Goal: Contribute content: Contribute content

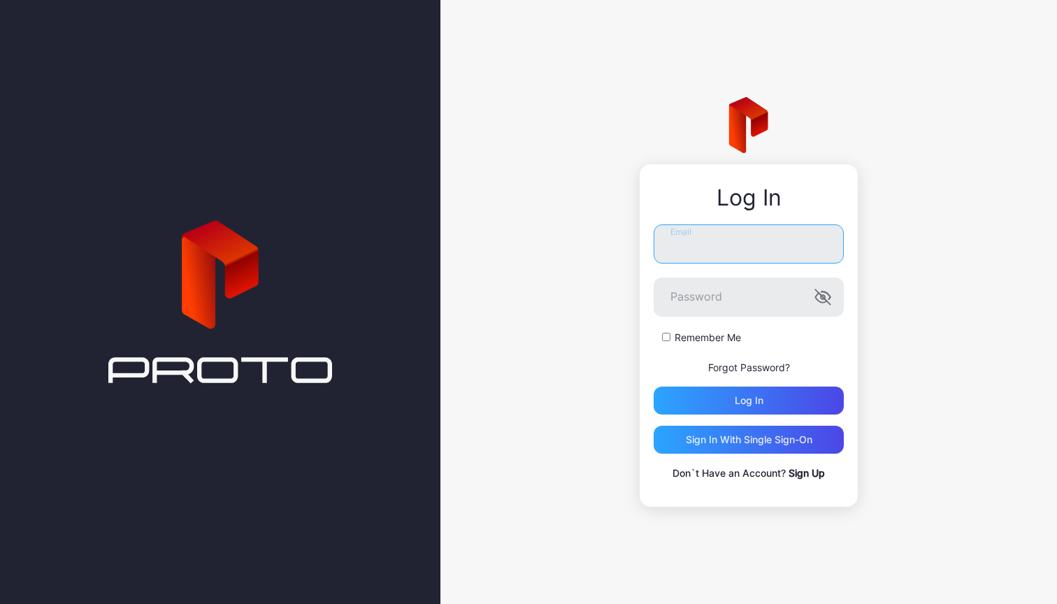
type input "**********"
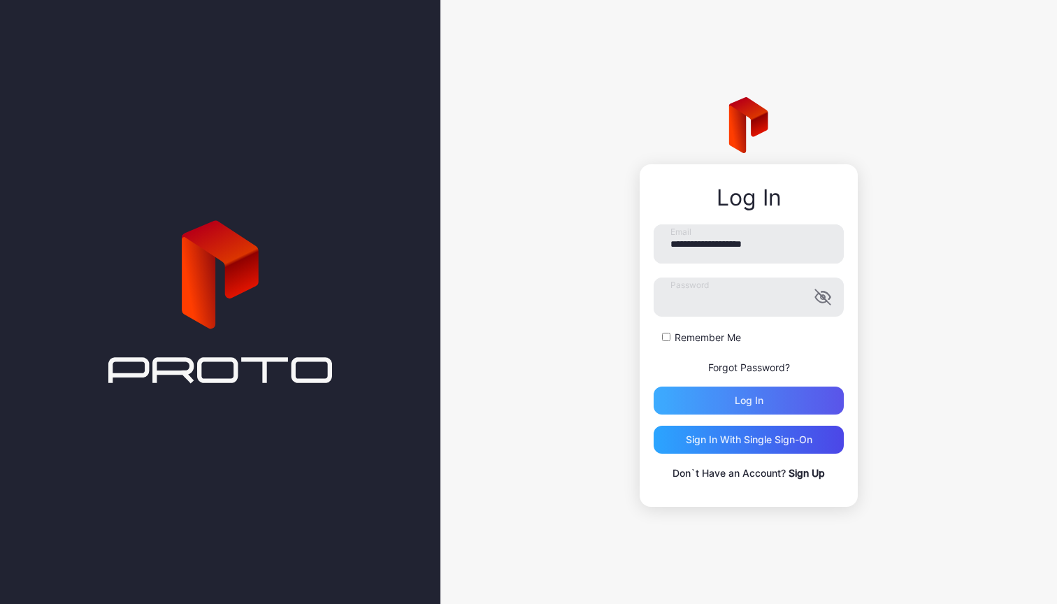
click at [707, 406] on div "Log in" at bounding box center [748, 400] width 190 height 28
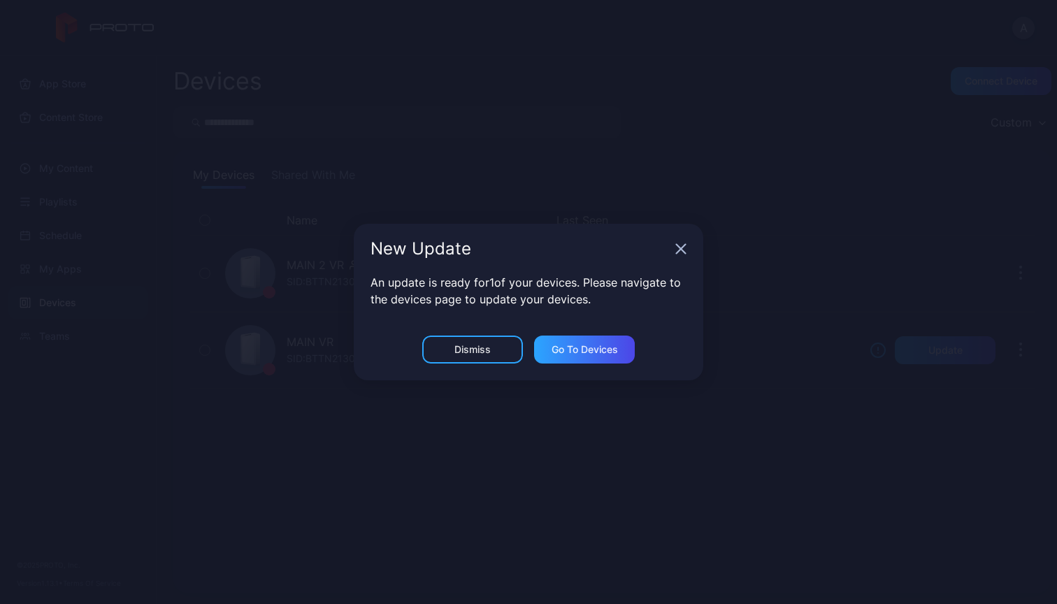
click at [485, 349] on div "Dismiss" at bounding box center [472, 349] width 36 height 11
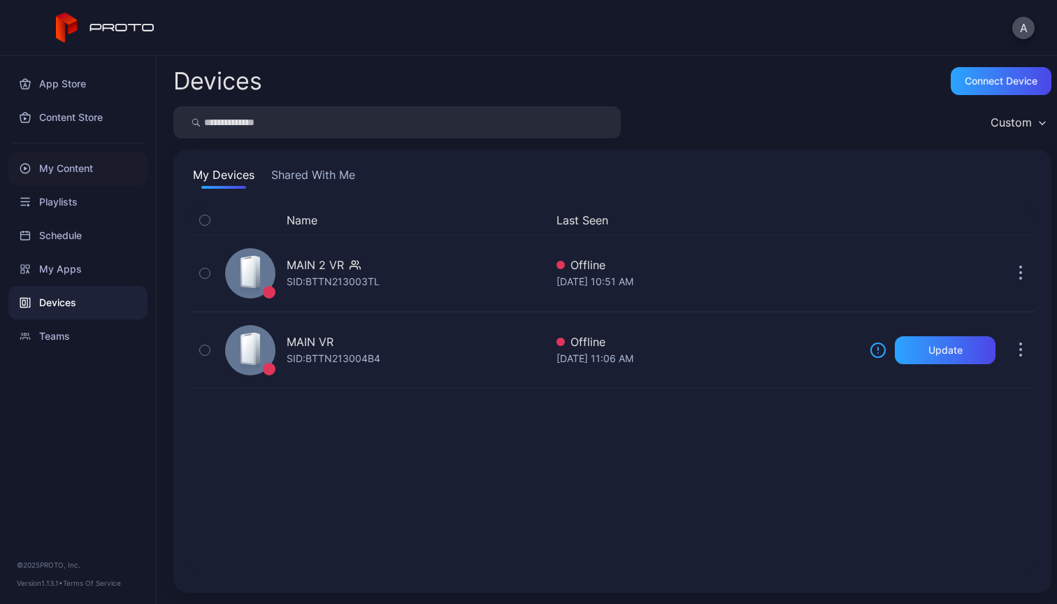
click at [61, 161] on div "My Content" at bounding box center [77, 169] width 139 height 34
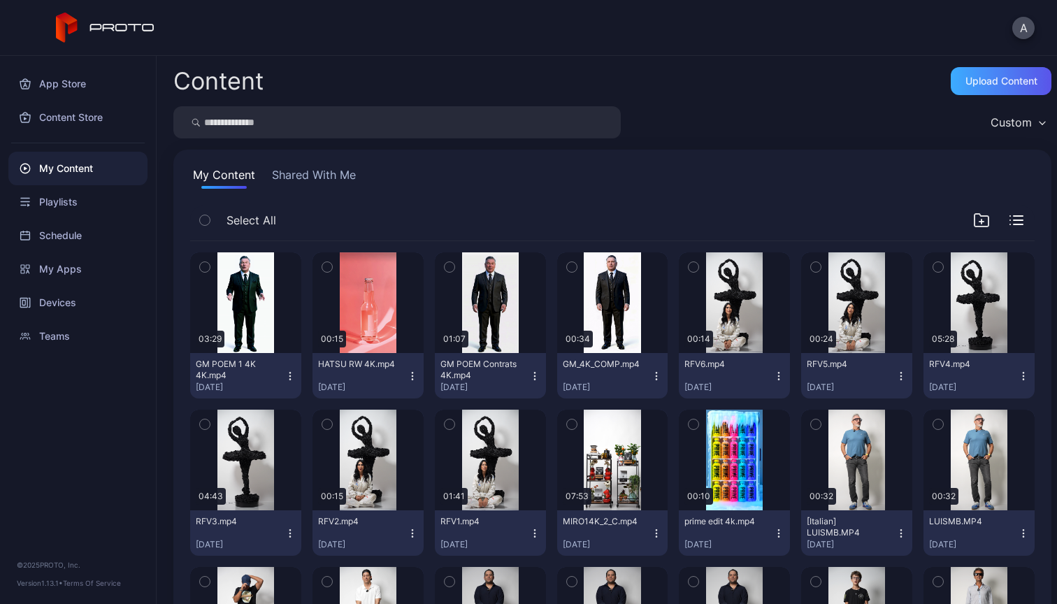
click at [988, 85] on div "Upload Content" at bounding box center [1001, 80] width 72 height 11
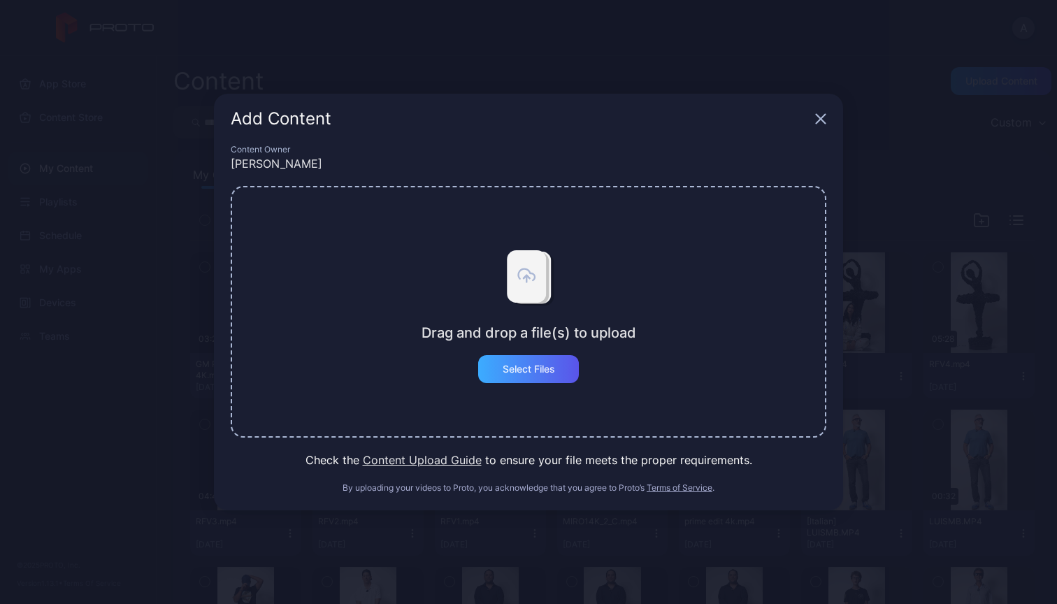
click at [507, 378] on div "Select Files" at bounding box center [528, 369] width 101 height 28
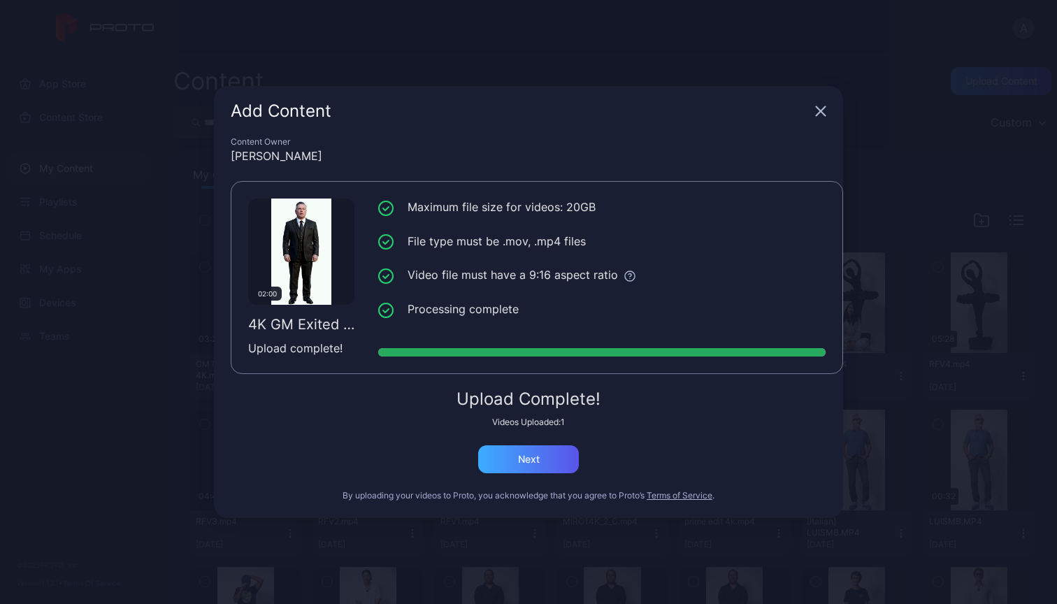
click at [528, 457] on div "Next" at bounding box center [529, 459] width 22 height 11
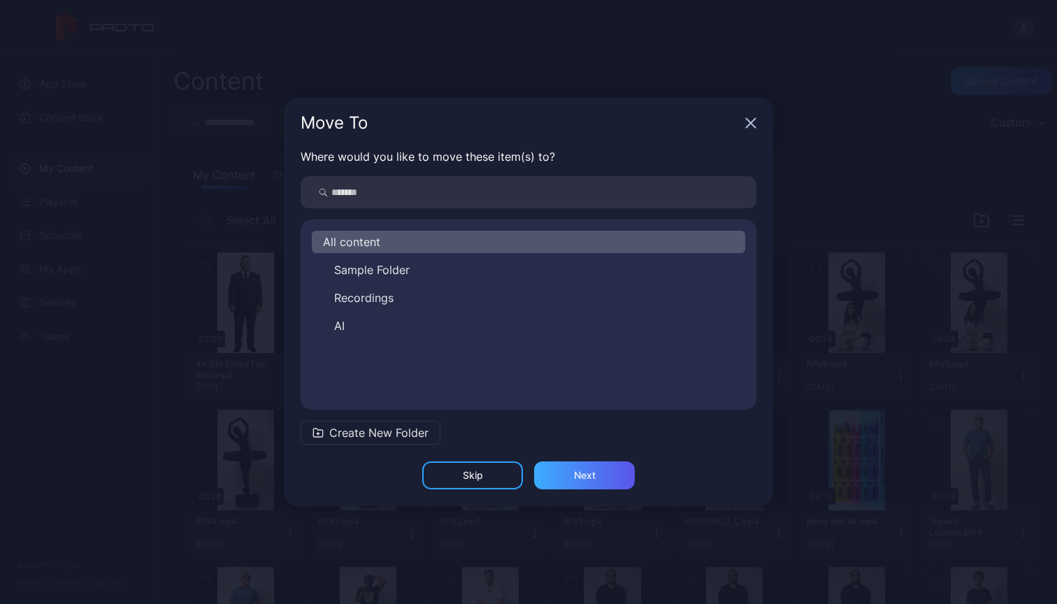
click at [566, 479] on div "Next" at bounding box center [584, 475] width 101 height 28
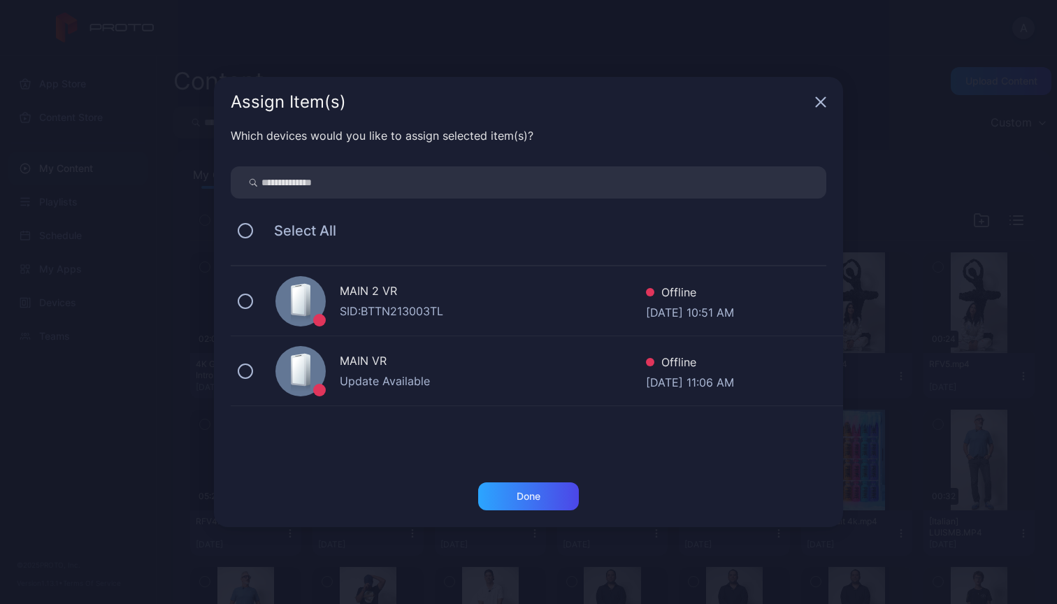
click at [556, 306] on div "SID: BTTN213003TL" at bounding box center [493, 311] width 306 height 17
click at [557, 506] on div "Done" at bounding box center [528, 496] width 101 height 28
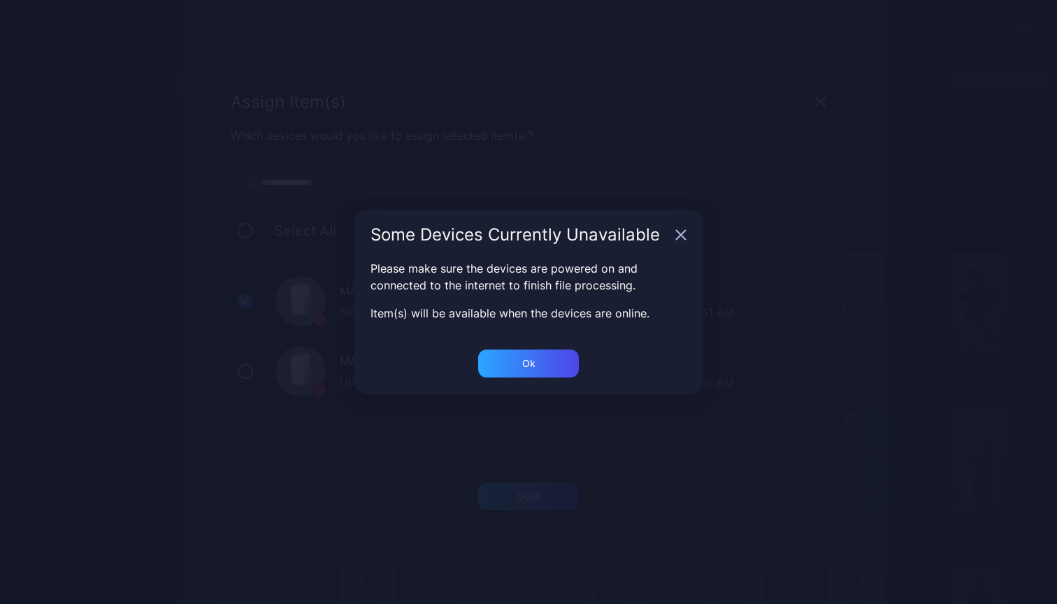
click at [541, 377] on div "Ok" at bounding box center [528, 371] width 349 height 45
click at [540, 361] on div "Ok" at bounding box center [528, 363] width 101 height 28
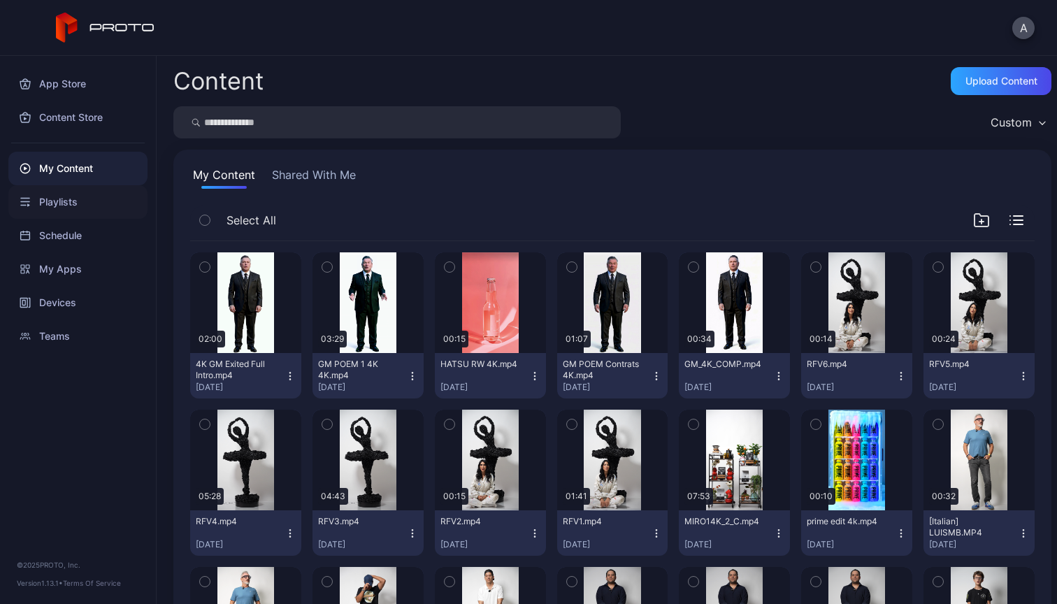
click at [78, 203] on div "Playlists" at bounding box center [77, 202] width 139 height 34
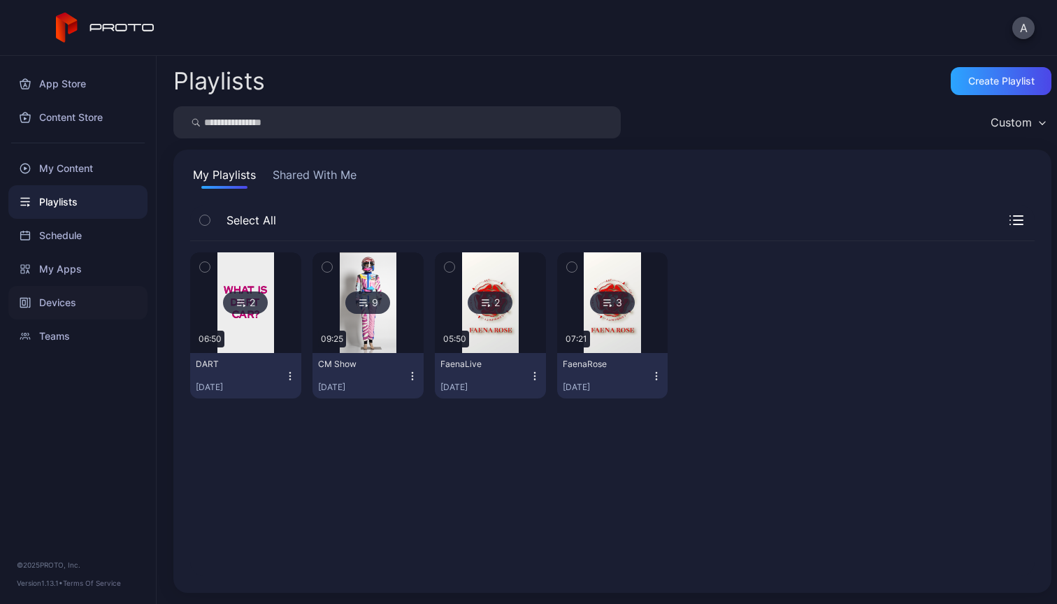
click at [75, 305] on div "Devices" at bounding box center [77, 303] width 139 height 34
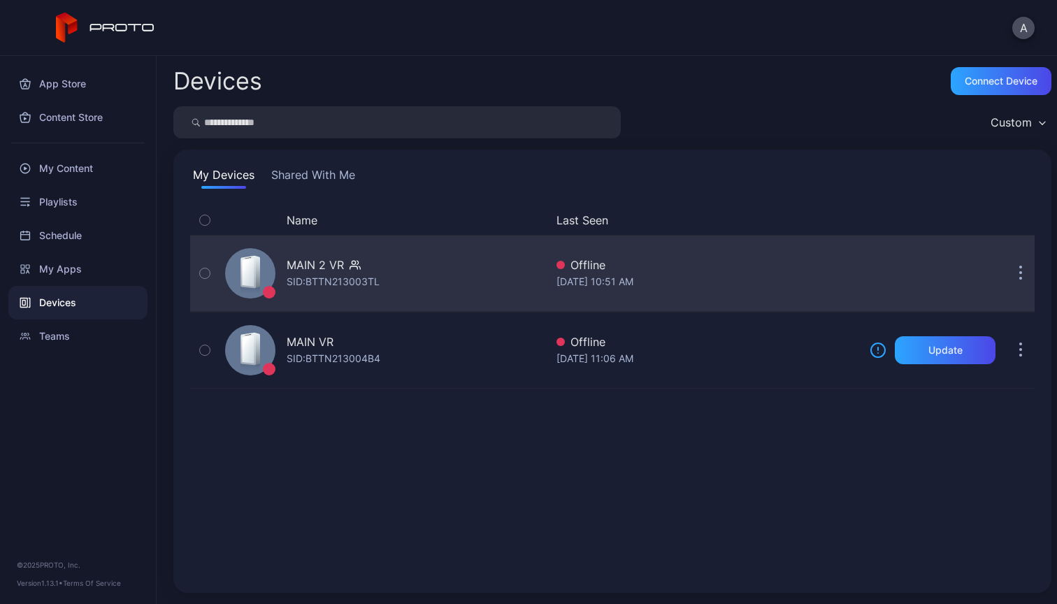
click at [414, 285] on div "MAIN 2 VR SID: BTTN213003TL" at bounding box center [382, 273] width 326 height 70
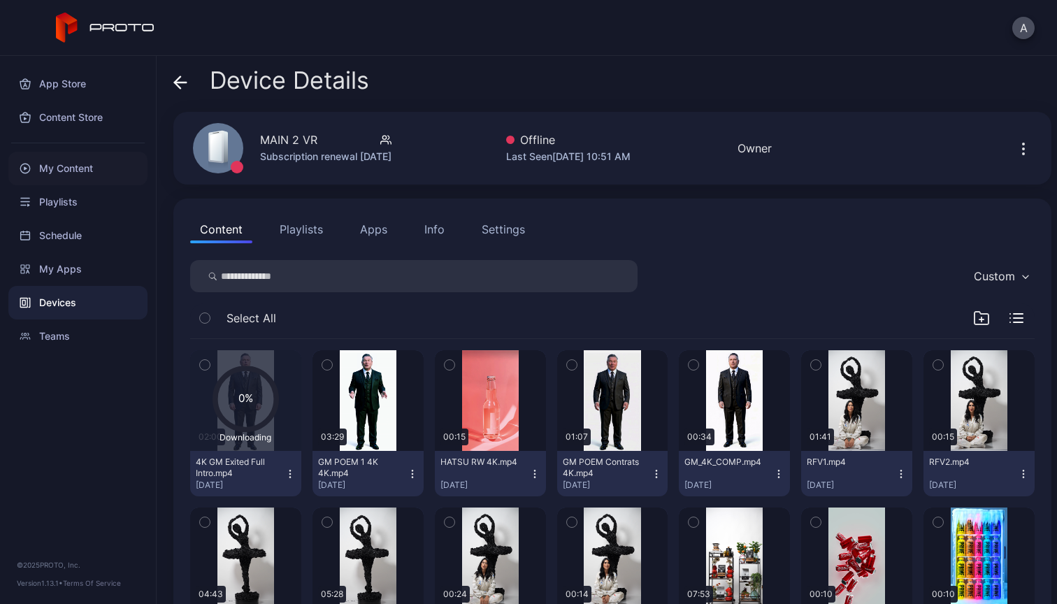
click at [60, 157] on div "My Content" at bounding box center [77, 169] width 139 height 34
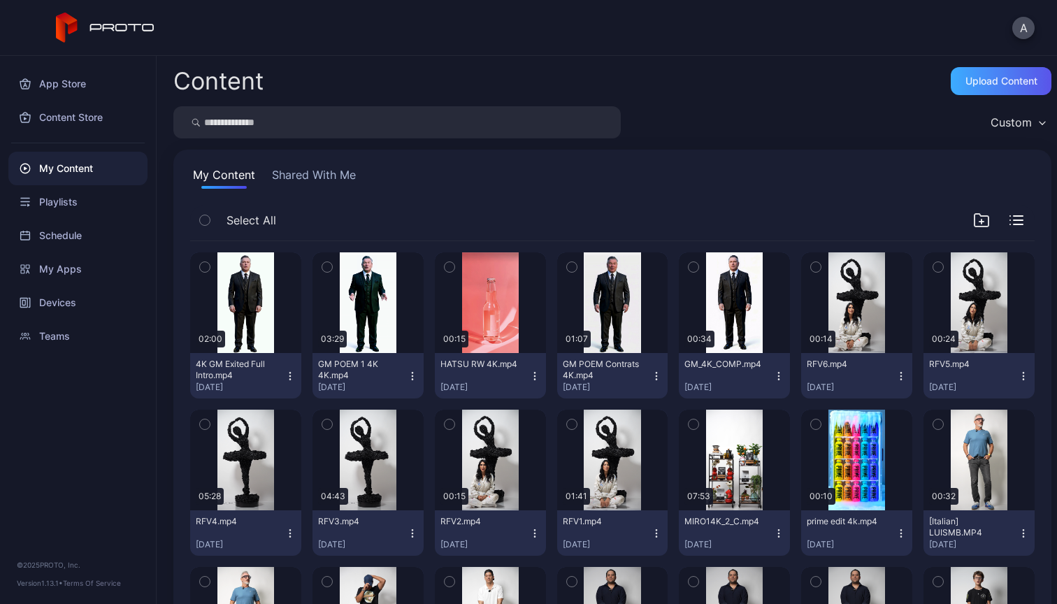
click at [976, 82] on div "Upload Content" at bounding box center [1001, 80] width 72 height 11
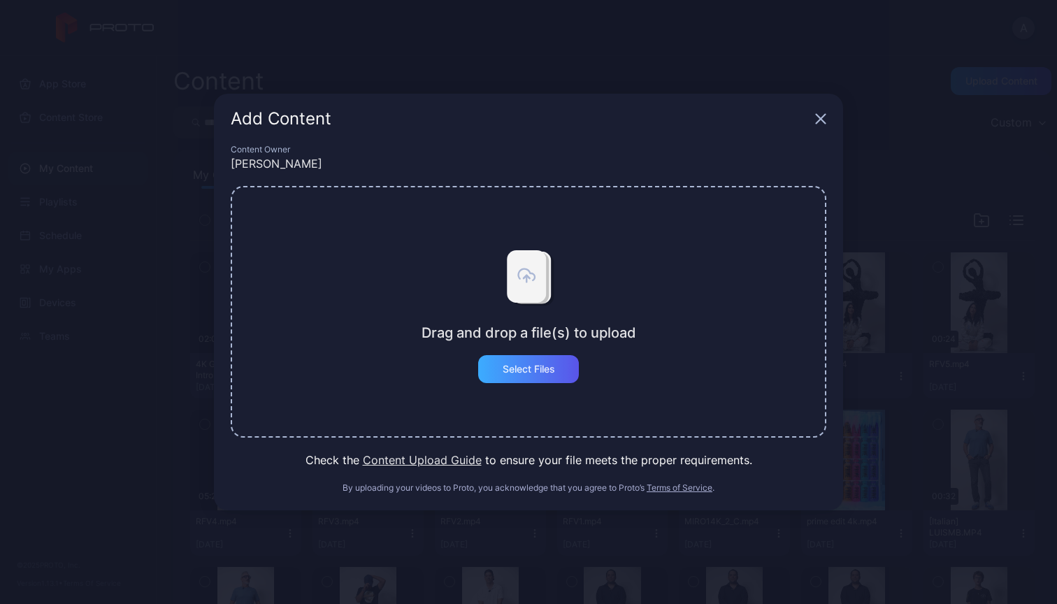
click at [554, 375] on div "Select Files" at bounding box center [528, 369] width 101 height 28
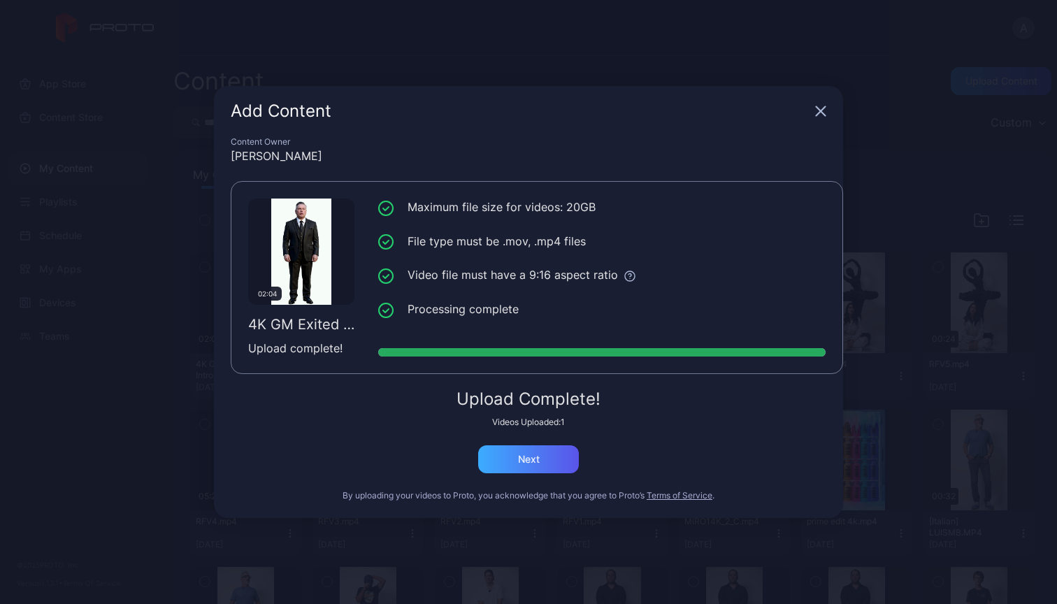
click at [511, 459] on div "Next" at bounding box center [528, 459] width 101 height 28
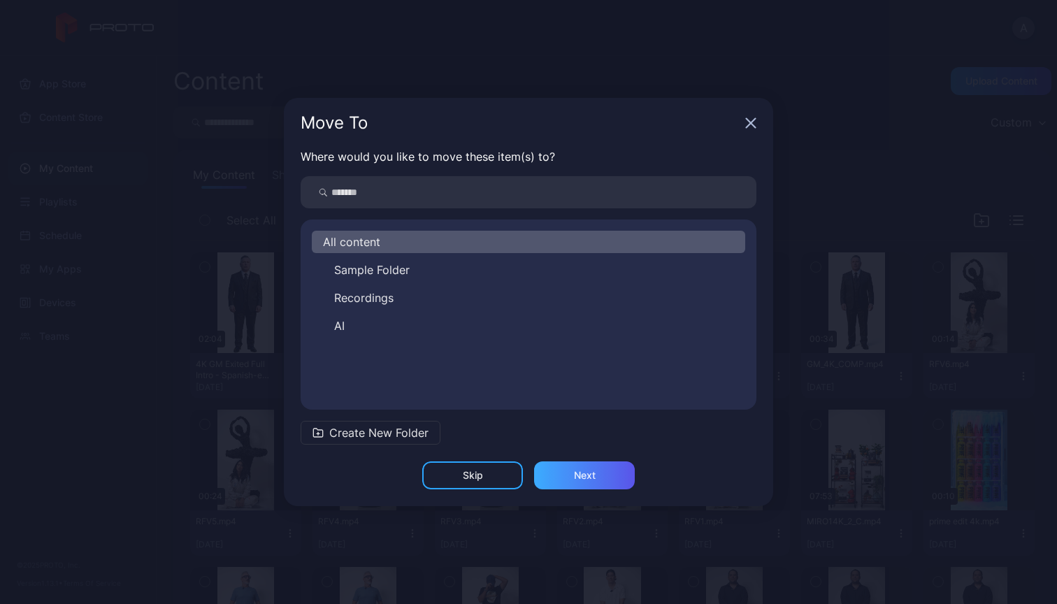
click at [611, 468] on div "Next" at bounding box center [584, 475] width 101 height 28
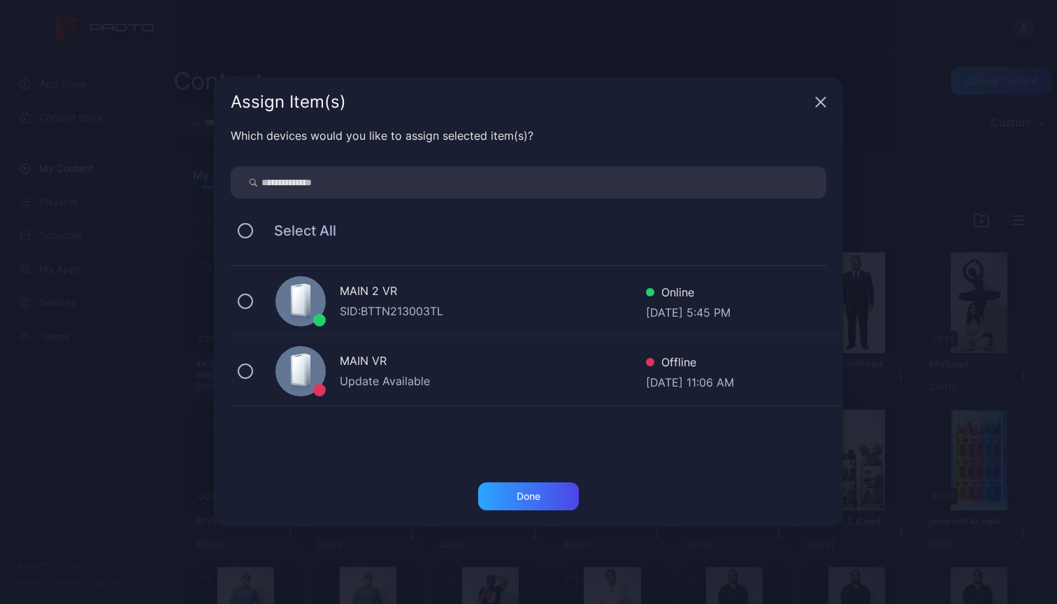
click at [456, 309] on div "SID: BTTN213003TL" at bounding box center [493, 311] width 306 height 17
click at [548, 503] on div "Done" at bounding box center [528, 496] width 101 height 28
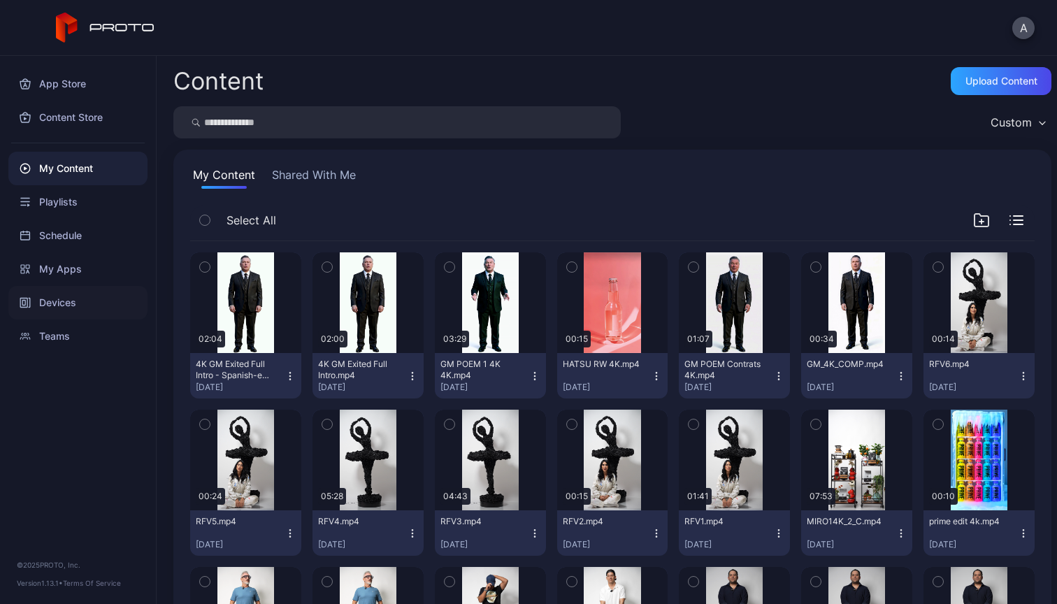
click at [69, 298] on div "Devices" at bounding box center [77, 303] width 139 height 34
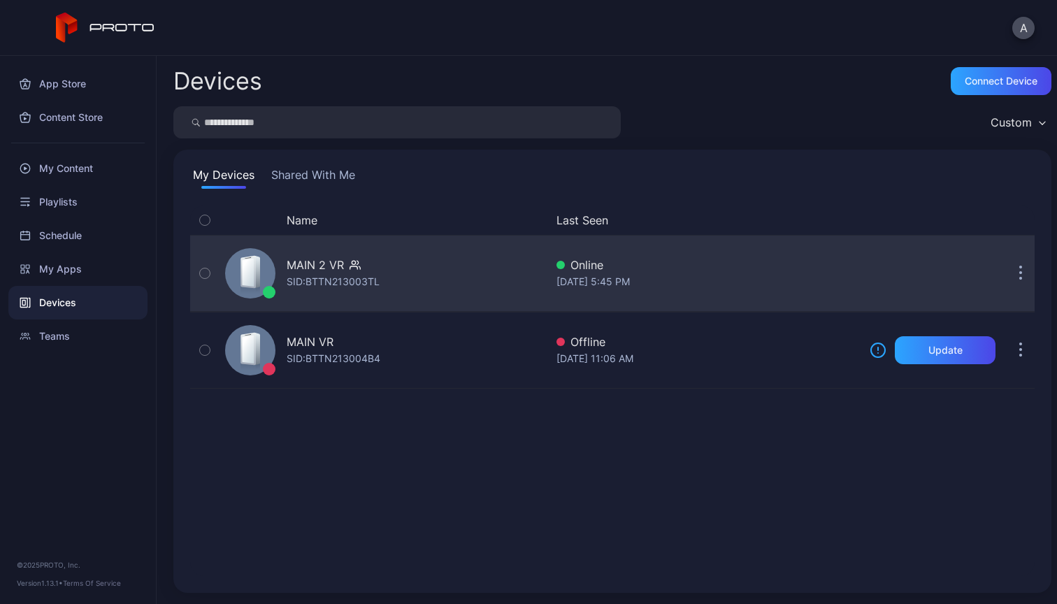
click at [352, 263] on icon "button" at bounding box center [353, 262] width 3 height 3
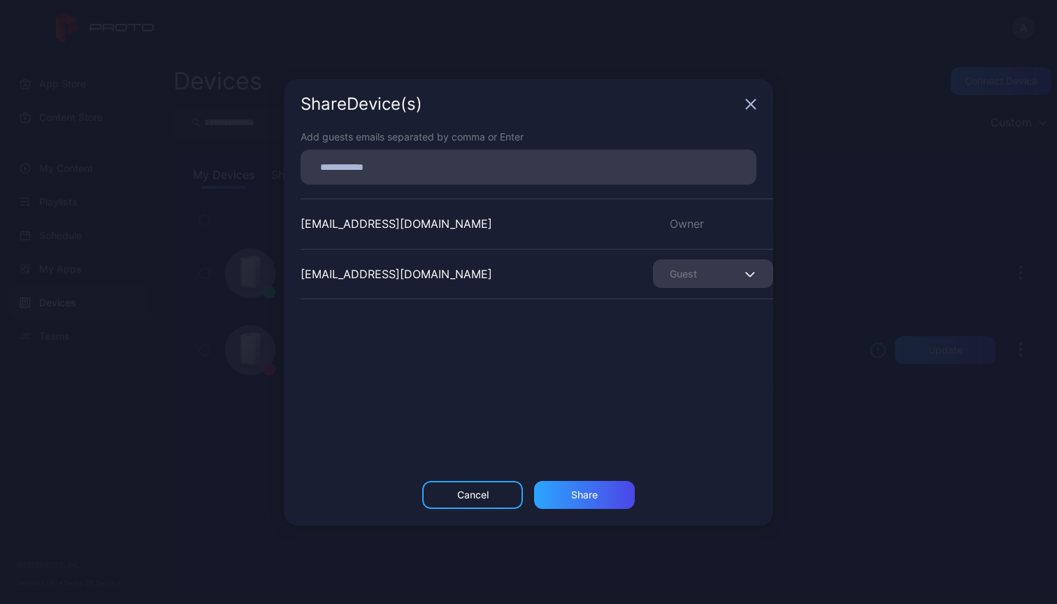
click at [486, 498] on div "Cancel" at bounding box center [472, 494] width 31 height 11
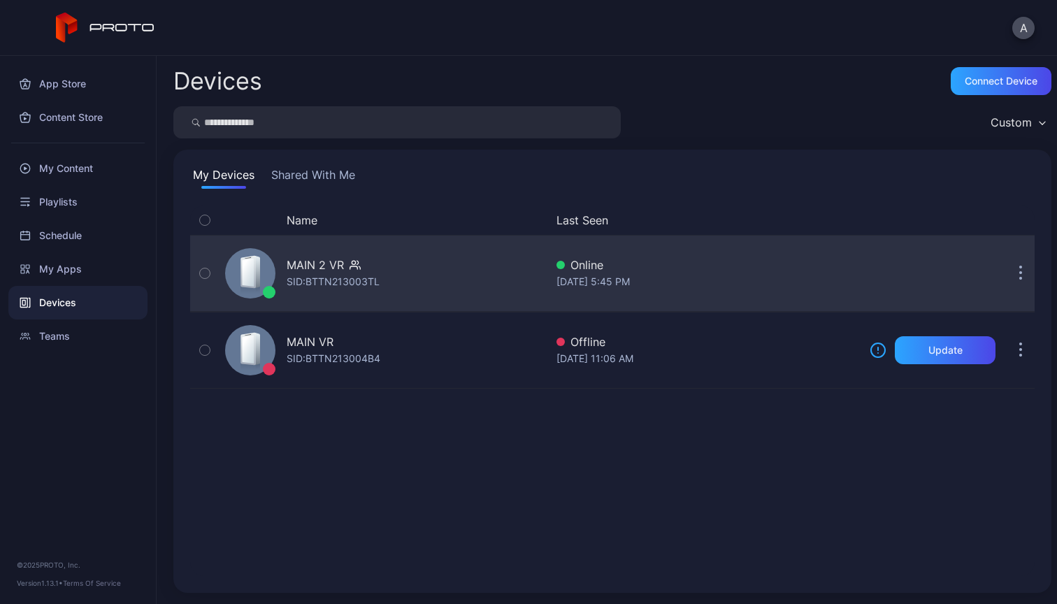
click at [433, 274] on div "MAIN 2 VR SID: BTTN213003TL" at bounding box center [382, 273] width 326 height 70
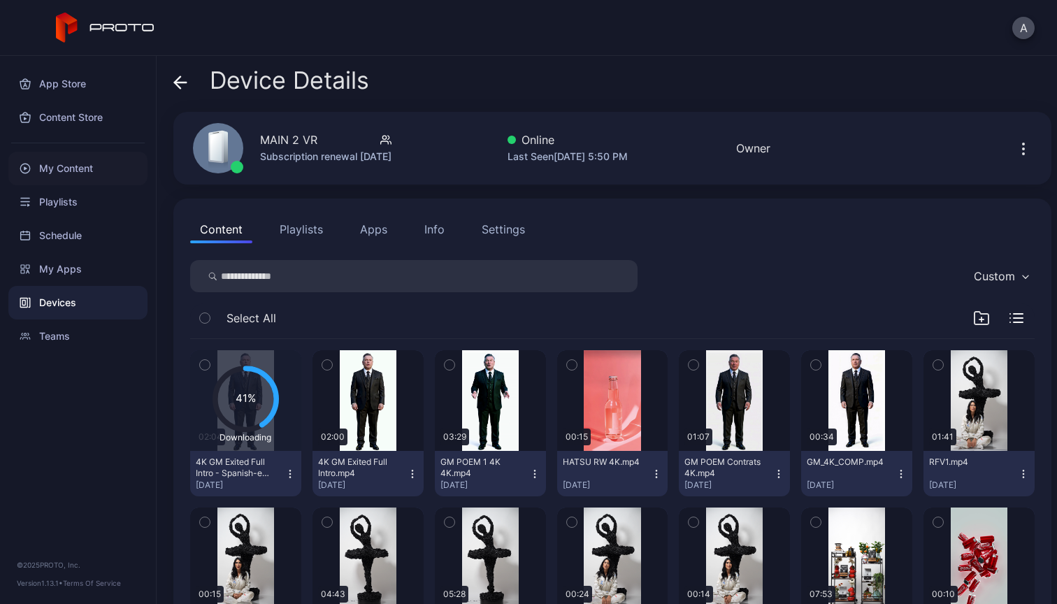
click at [64, 161] on div "My Content" at bounding box center [77, 169] width 139 height 34
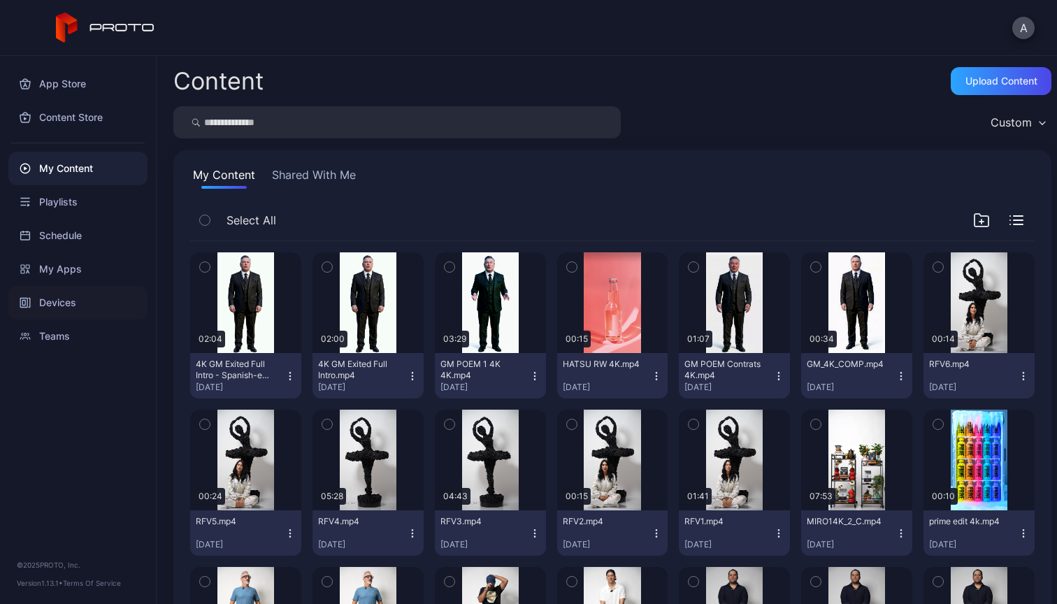
click at [66, 306] on div "Devices" at bounding box center [77, 303] width 139 height 34
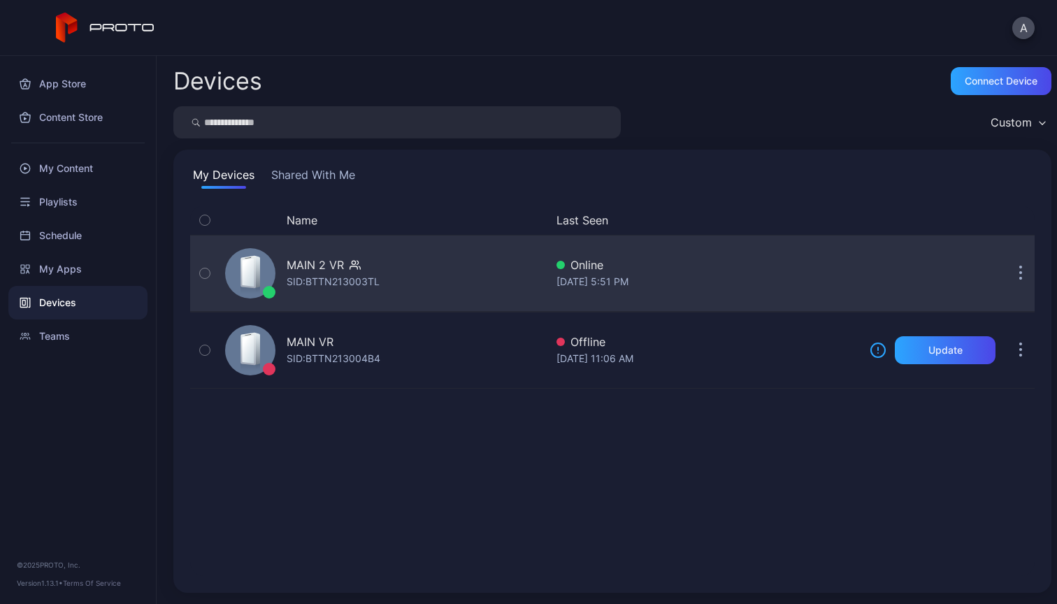
click at [472, 266] on div "MAIN 2 VR SID: BTTN213003TL" at bounding box center [382, 273] width 326 height 70
